Goal: Navigation & Orientation: Find specific page/section

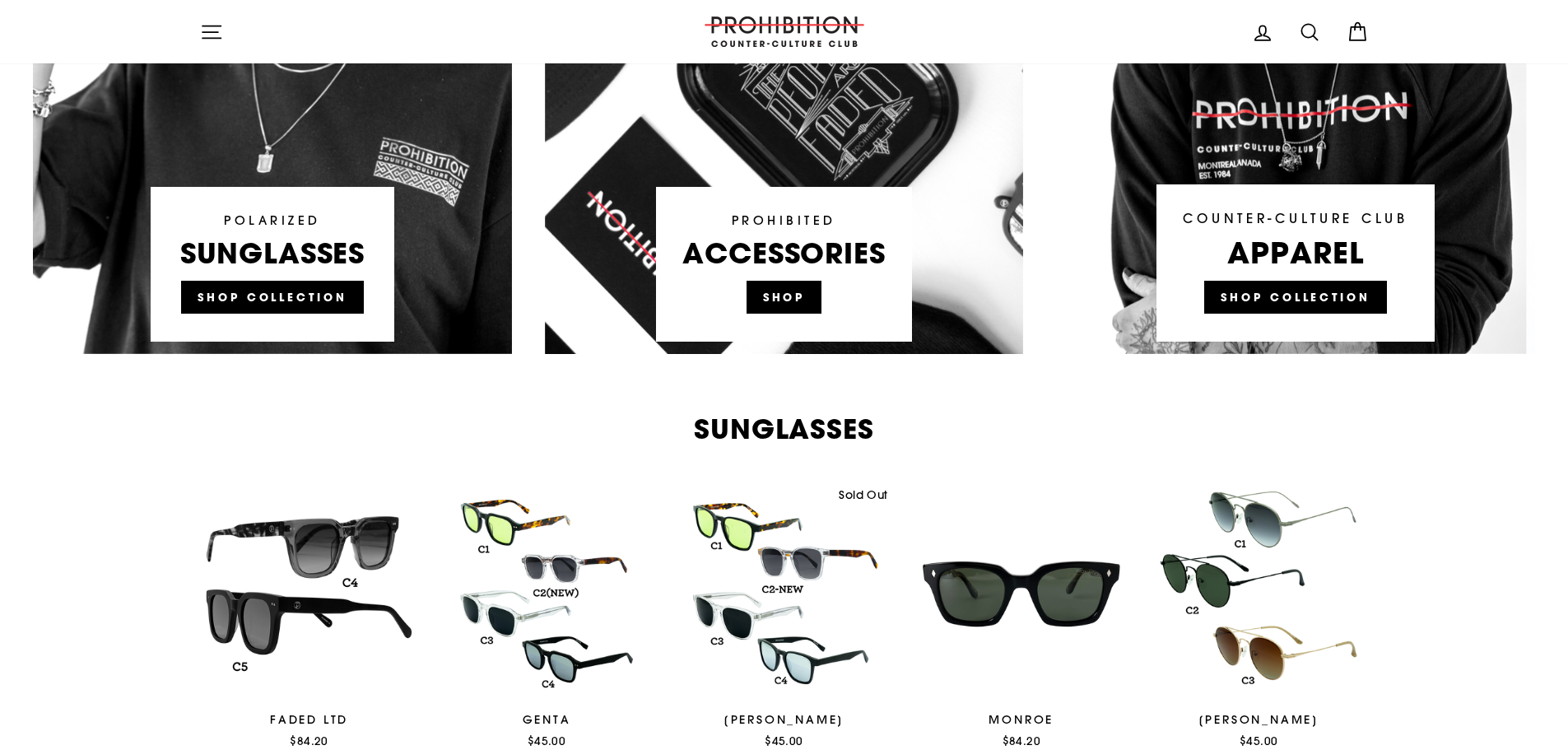
scroll to position [1318, 0]
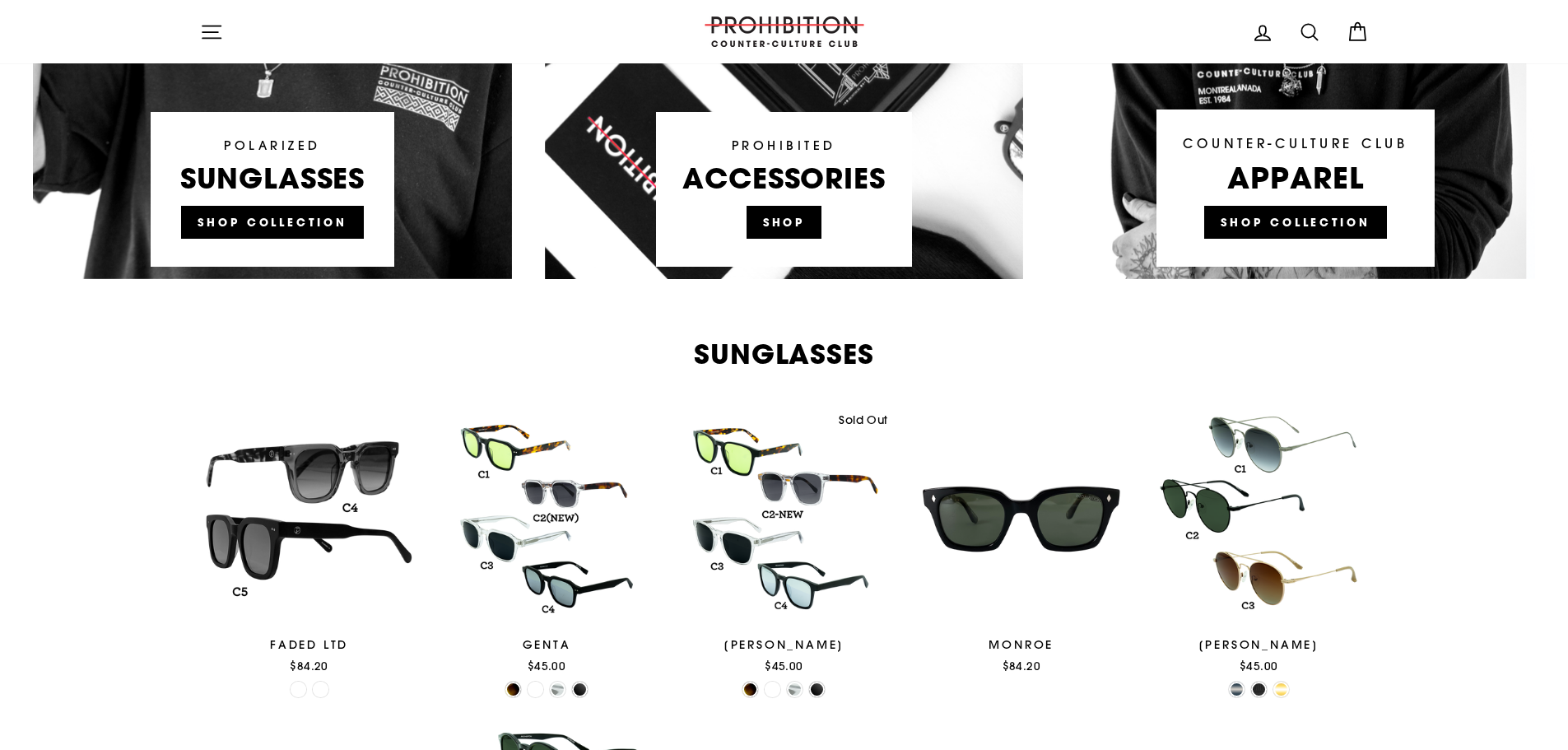
click at [217, 36] on icon "button" at bounding box center [212, 32] width 23 height 23
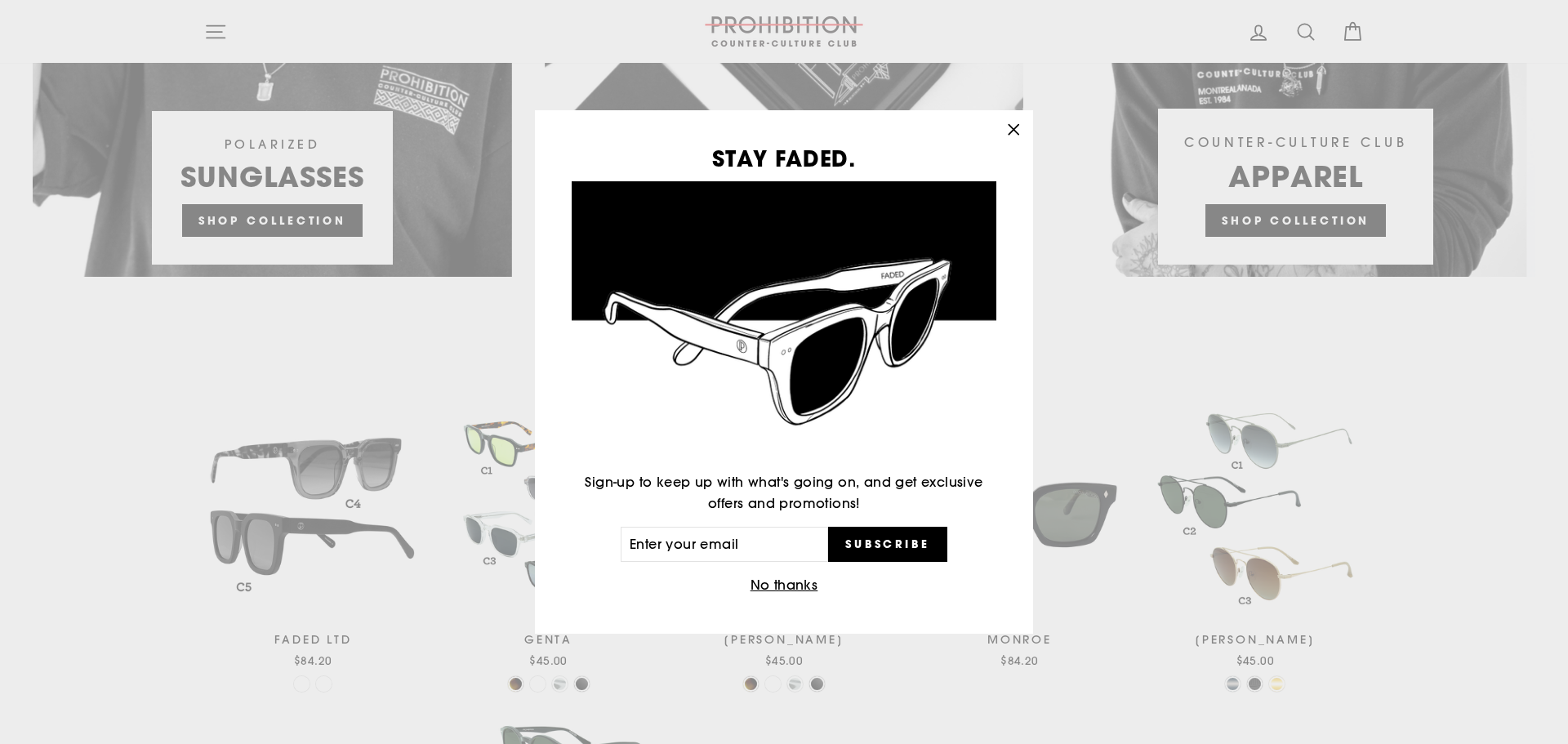
click at [1015, 126] on icon "button" at bounding box center [1014, 130] width 23 height 23
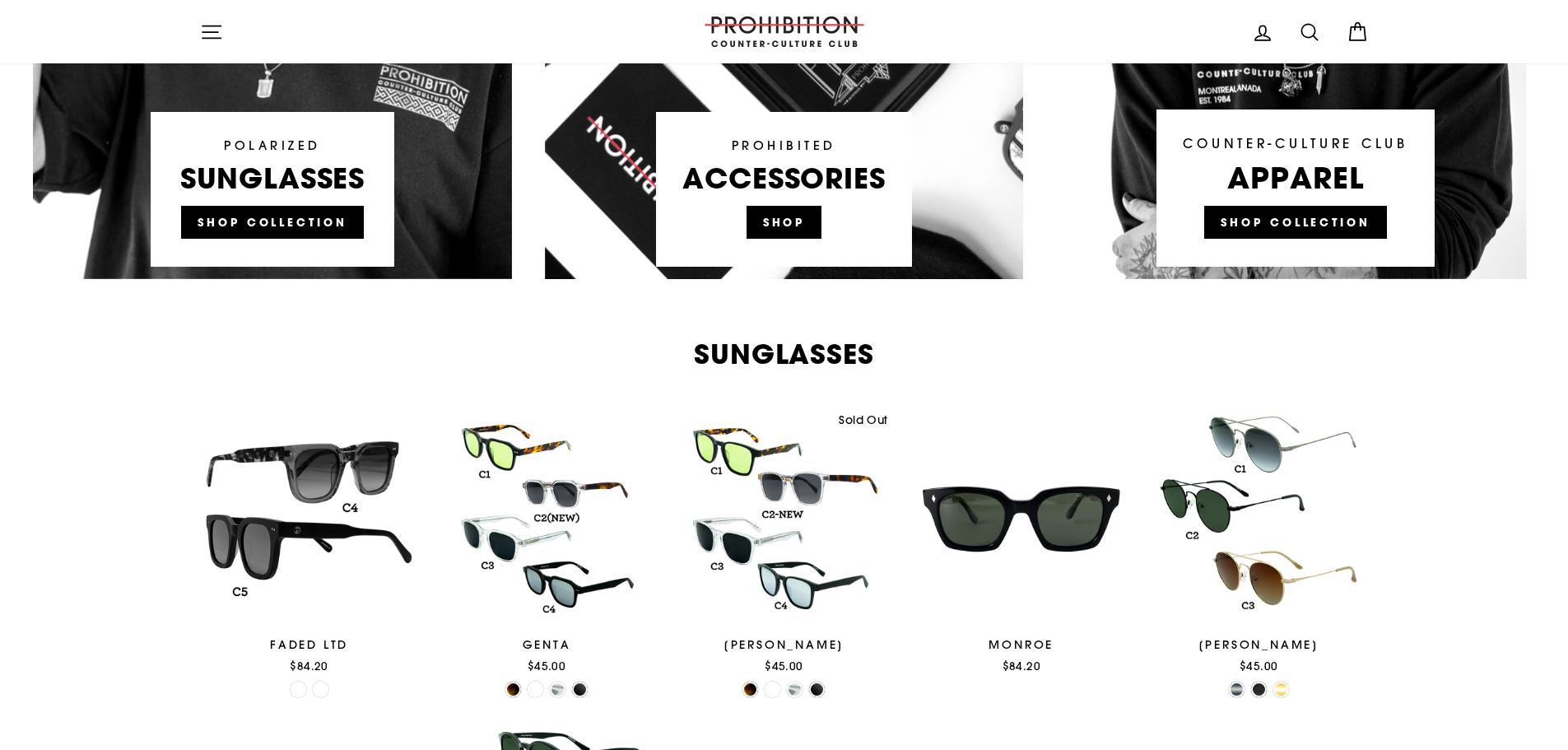
click at [208, 41] on icon "button" at bounding box center [212, 32] width 23 height 23
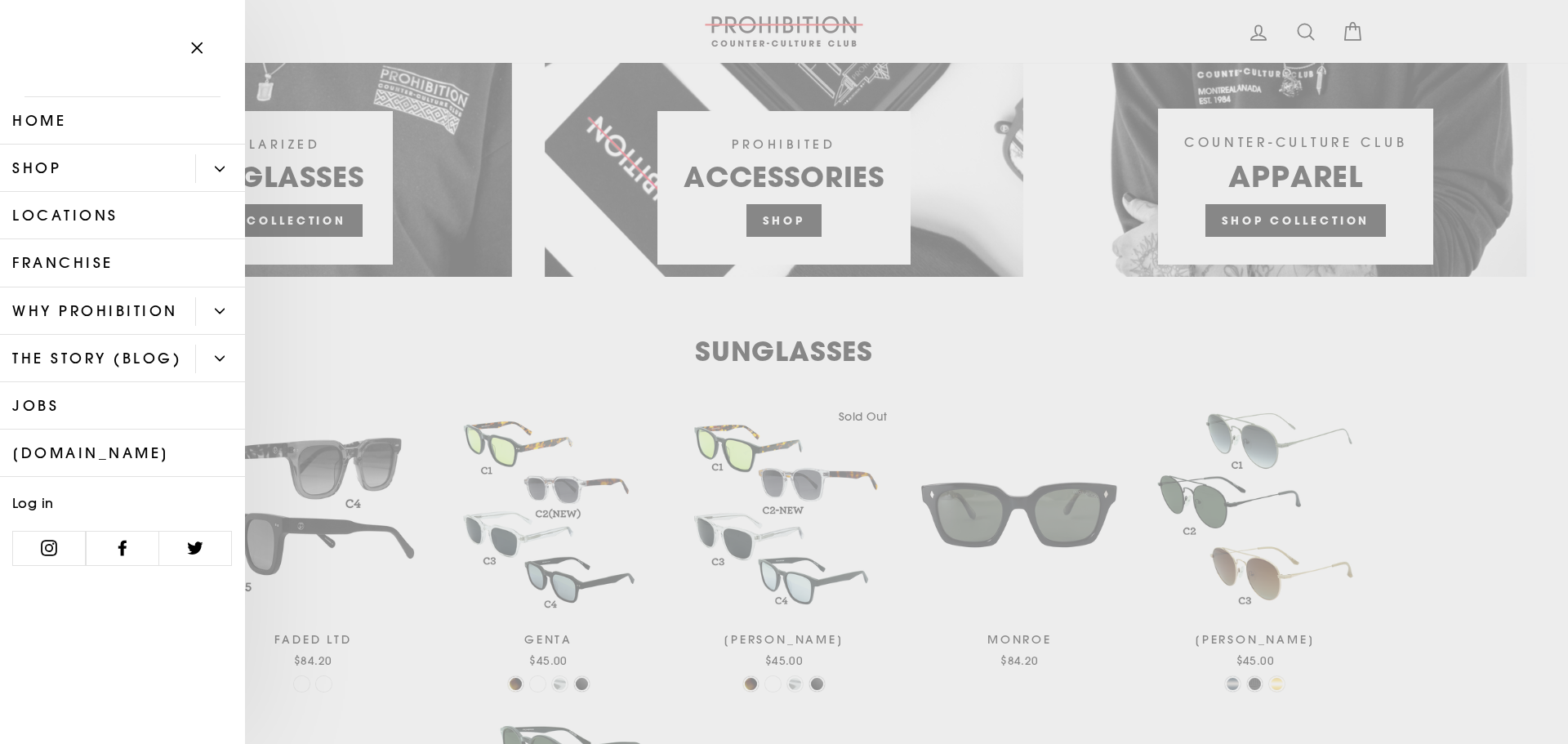
click at [219, 174] on button "Primary" at bounding box center [220, 169] width 50 height 29
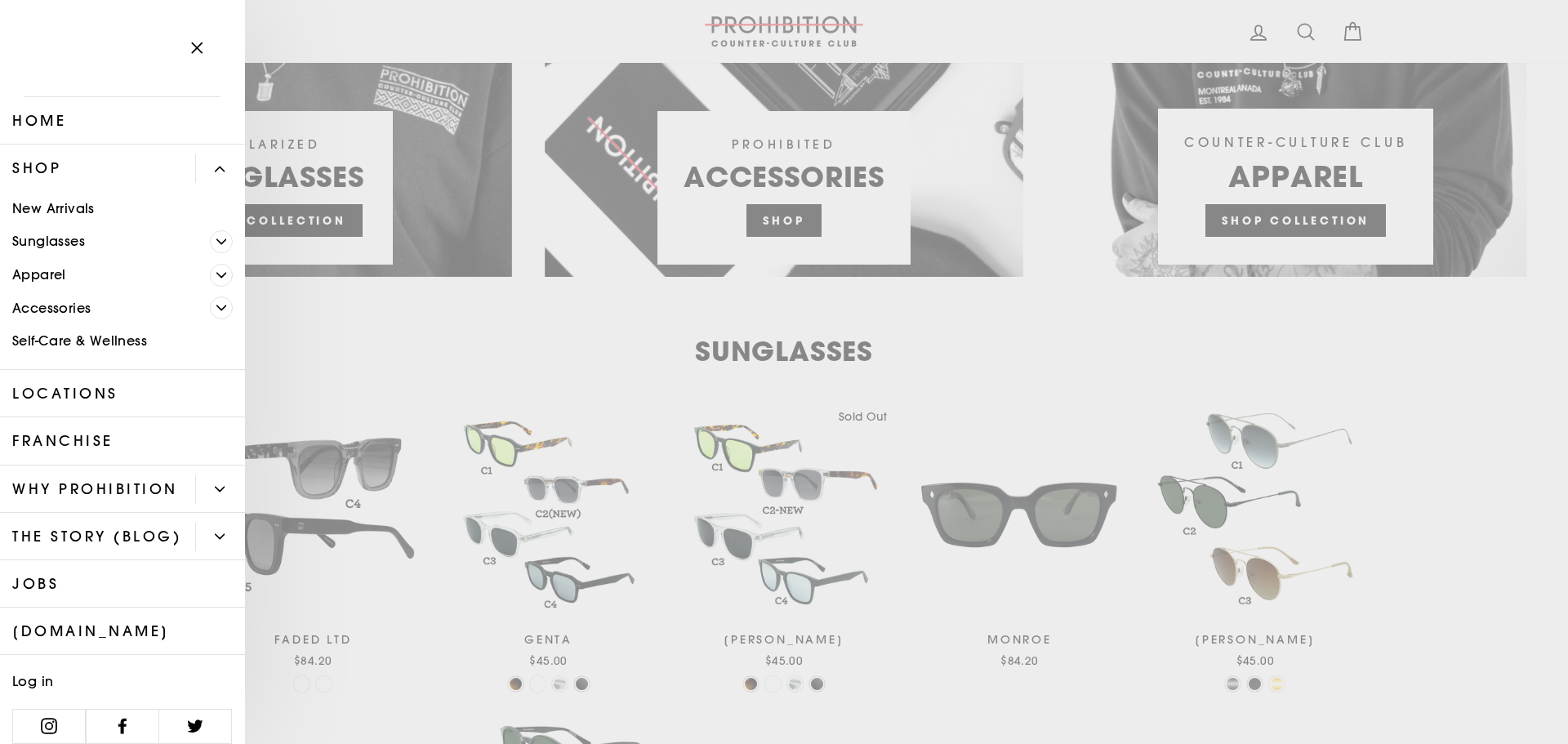
click at [216, 273] on icon "Primary" at bounding box center [220, 275] width 10 height 10
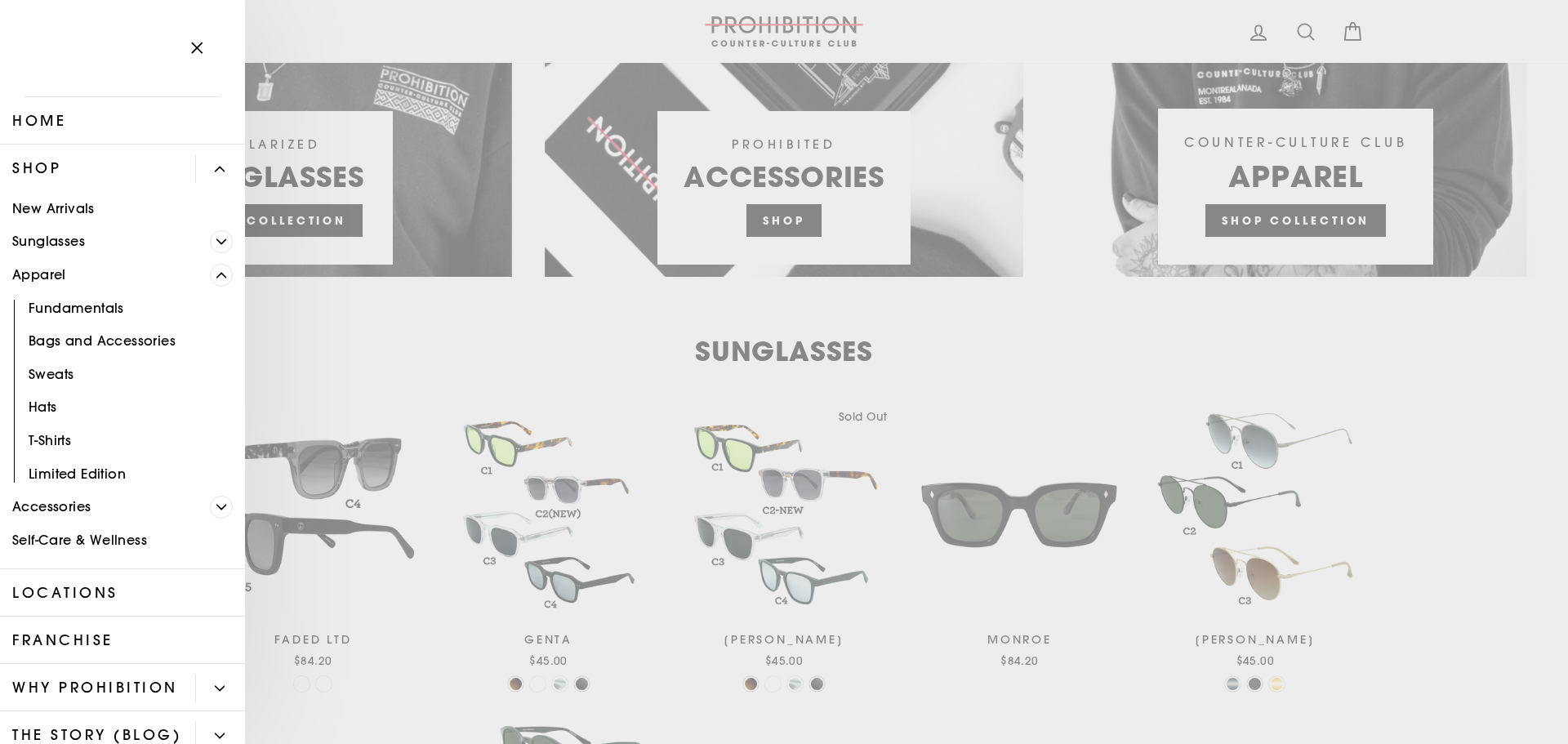
click at [216, 273] on icon "Primary" at bounding box center [220, 275] width 10 height 10
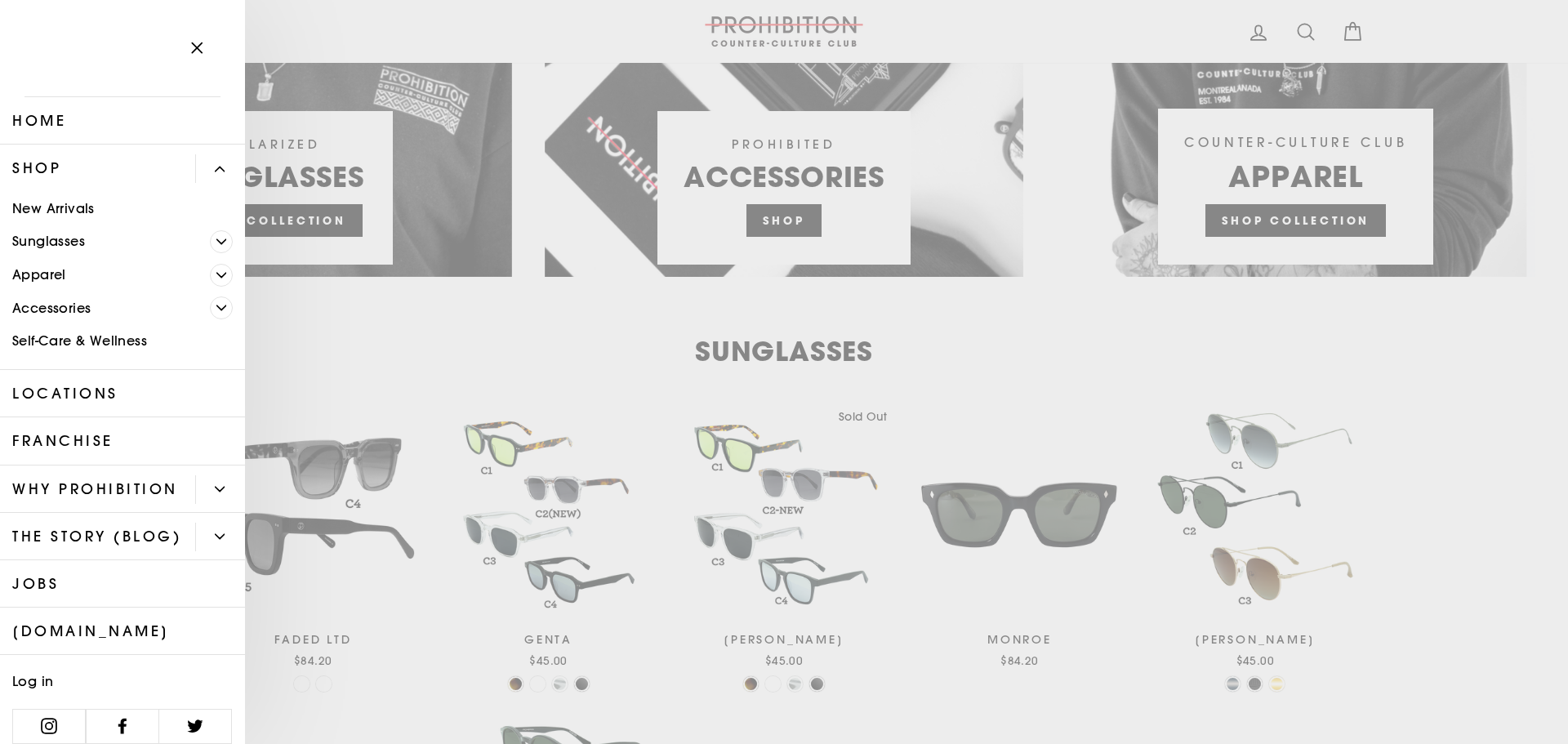
click at [210, 298] on span "Primary" at bounding box center [221, 308] width 23 height 23
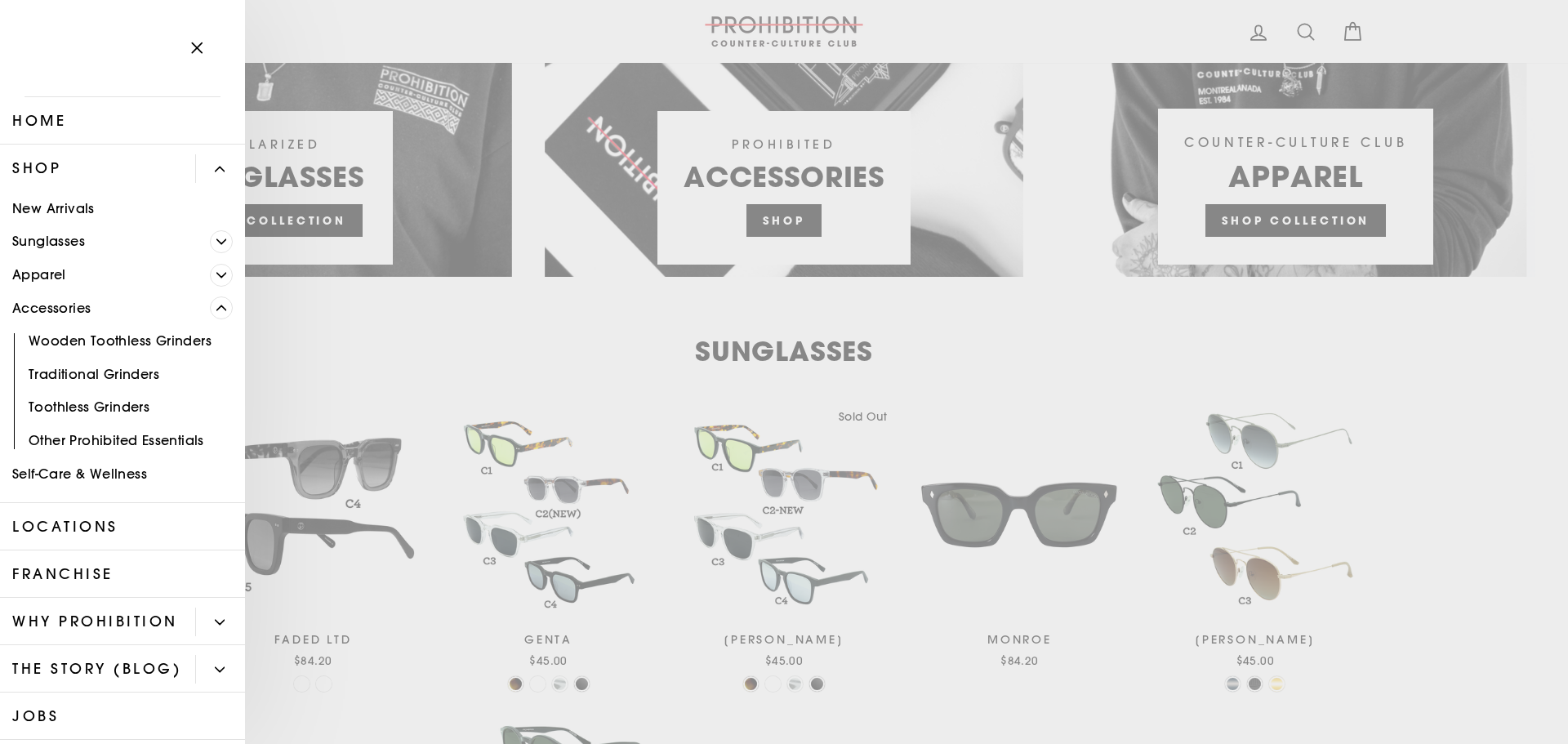
click at [216, 305] on icon "Primary" at bounding box center [220, 307] width 10 height 10
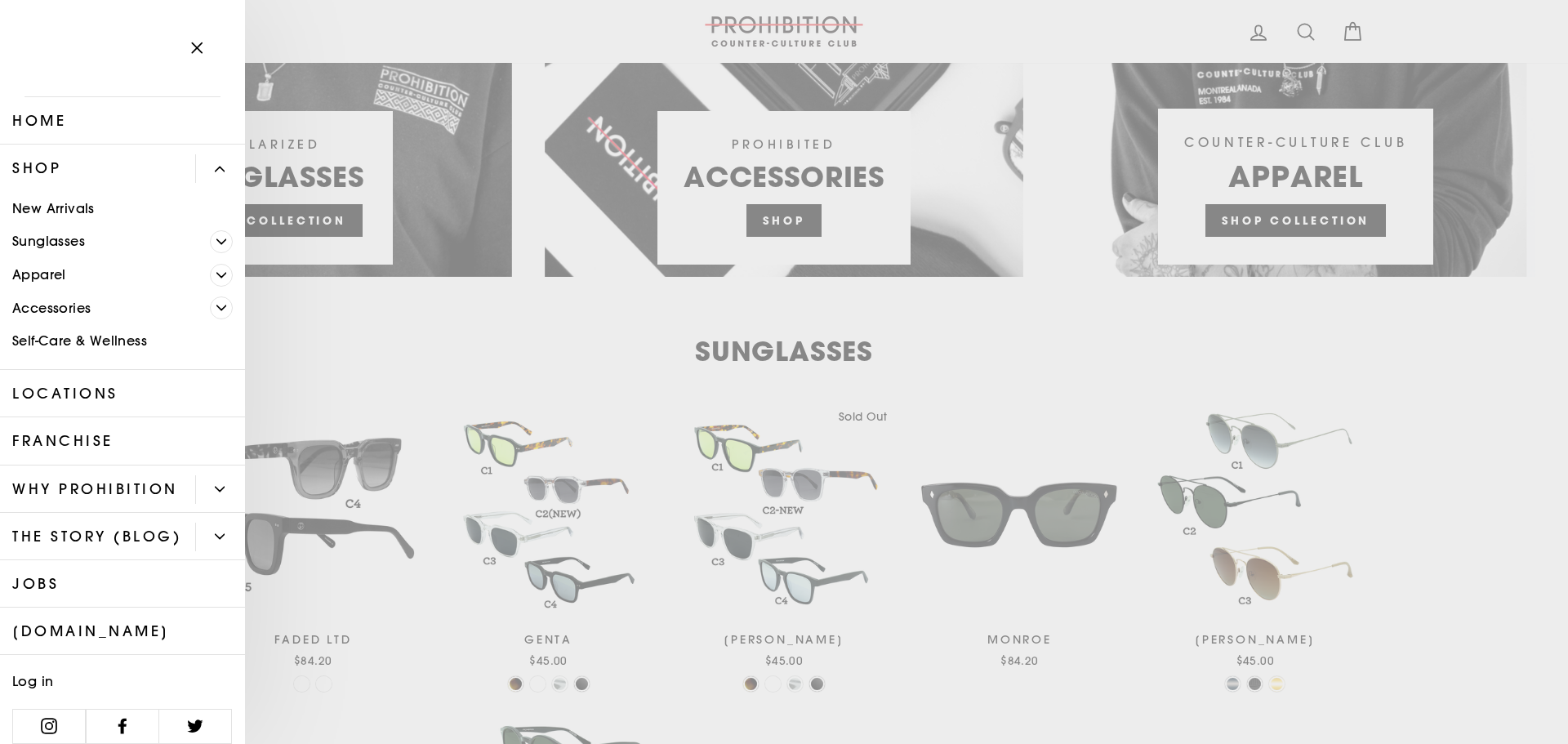
drag, startPoint x: 344, startPoint y: 285, endPoint x: 353, endPoint y: 287, distance: 9.2
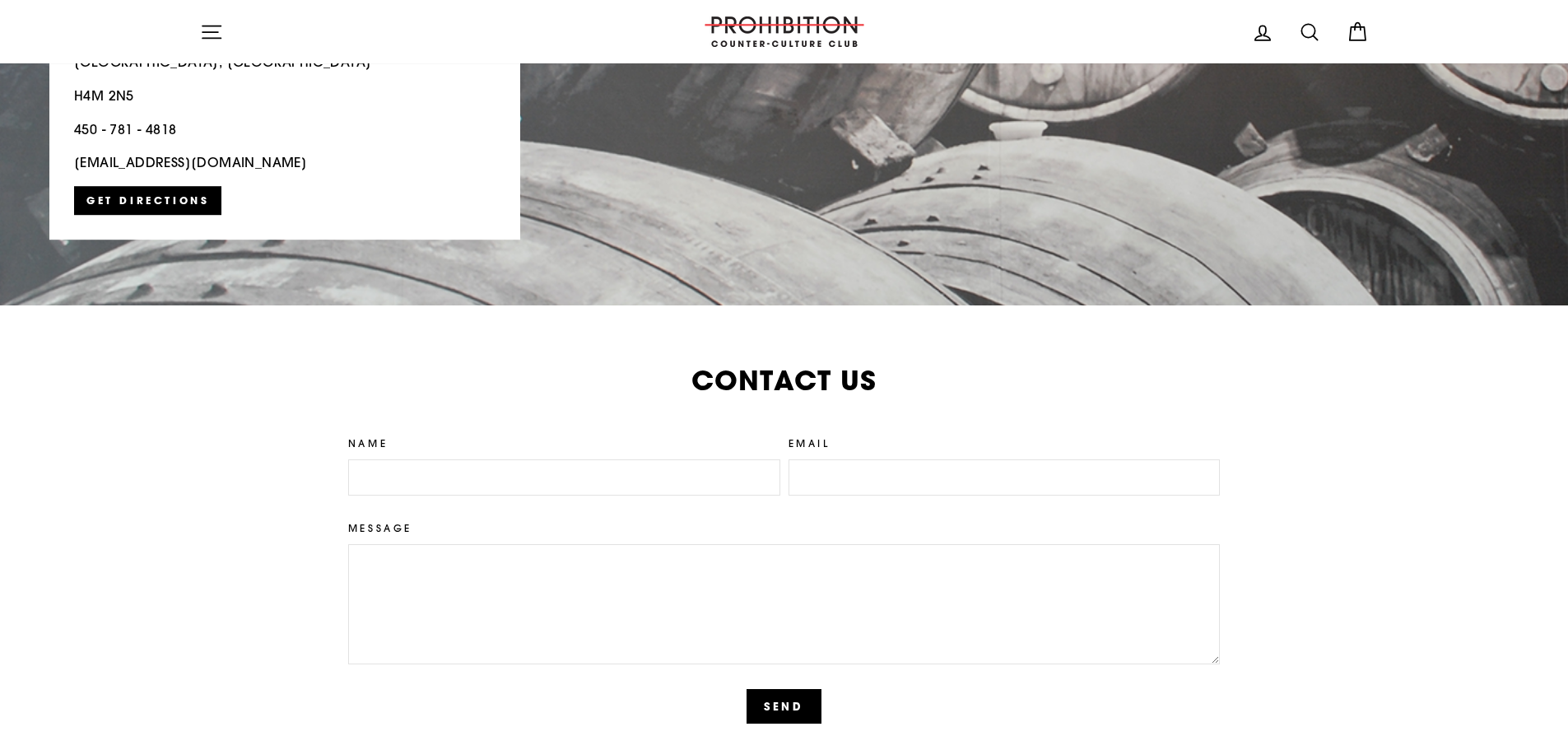
scroll to position [3071, 0]
